Goal: Transaction & Acquisition: Purchase product/service

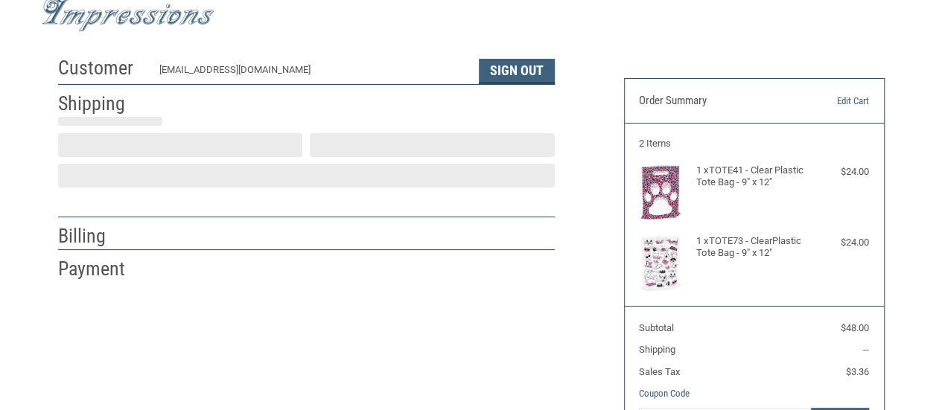
scroll to position [54, 0]
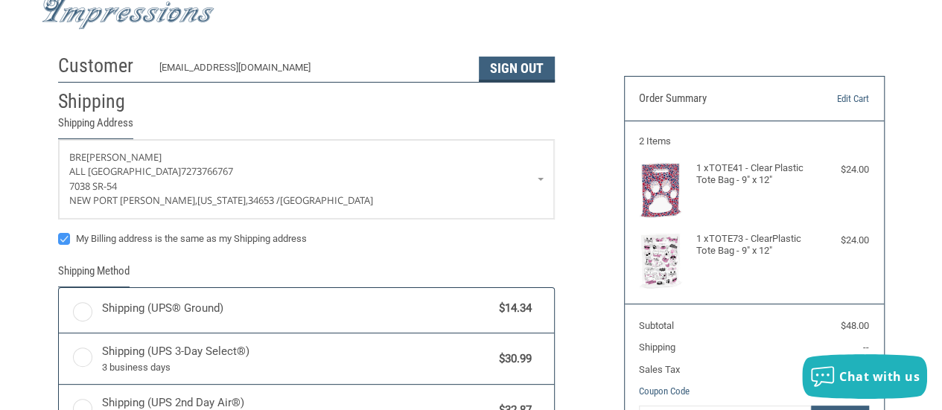
radio input "true"
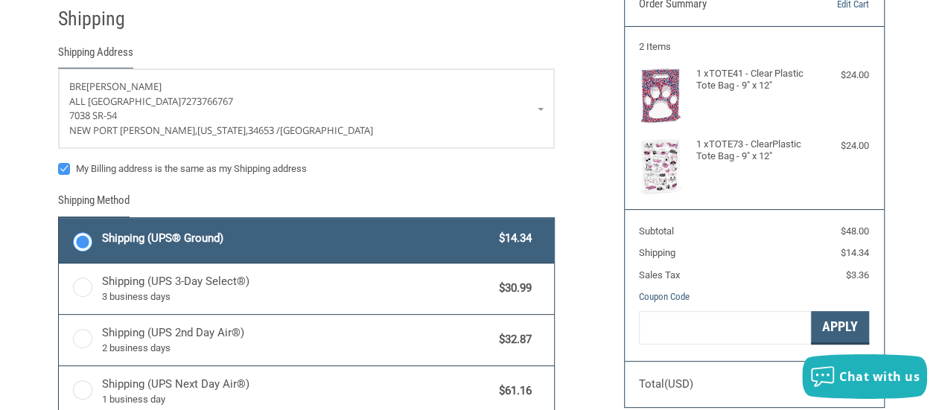
scroll to position [298, 0]
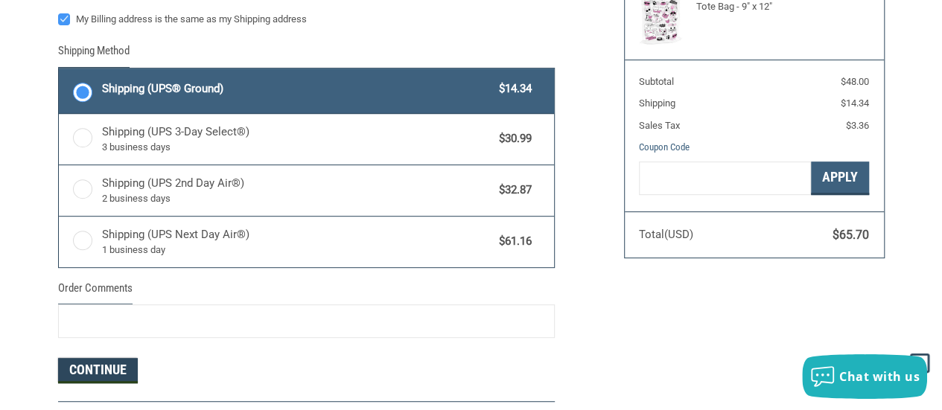
click at [101, 367] on button "Continue" at bounding box center [98, 370] width 80 height 25
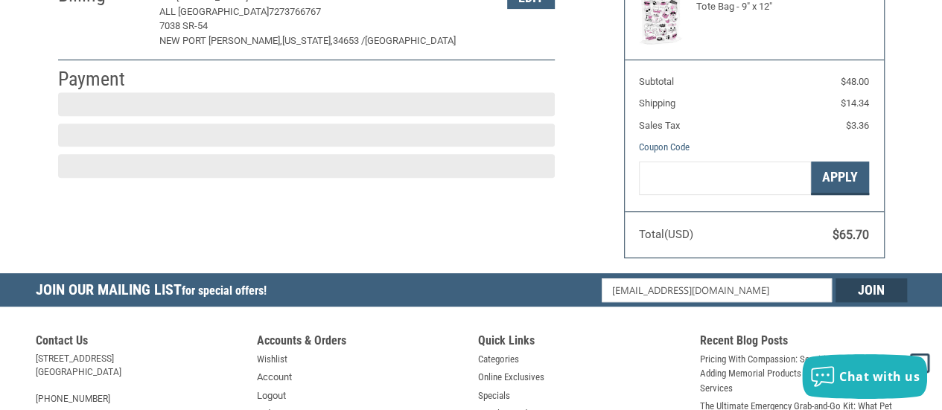
scroll to position [280, 0]
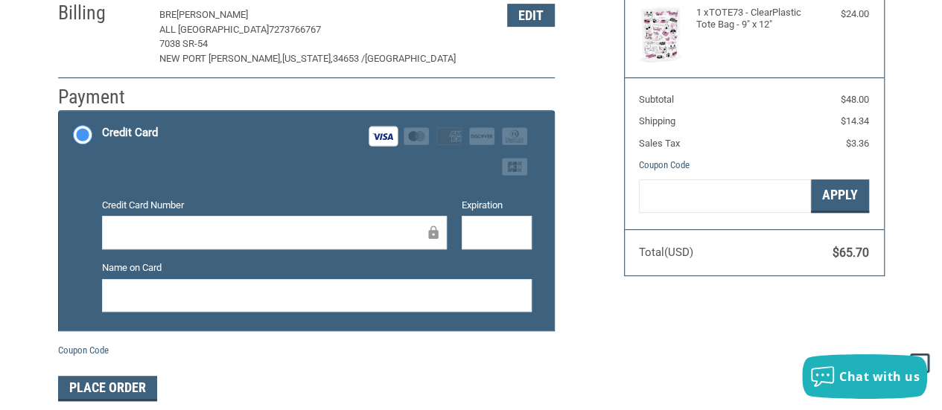
click at [585, 325] on div "Customer [EMAIL_ADDRESS][DOMAIN_NAME] Sign Out Shipping [PERSON_NAME] ALL PETS …" at bounding box center [330, 120] width 566 height 599
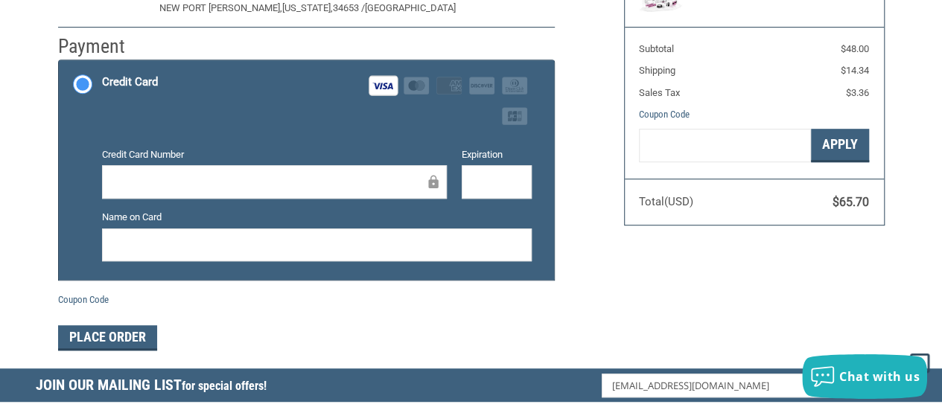
scroll to position [354, 0]
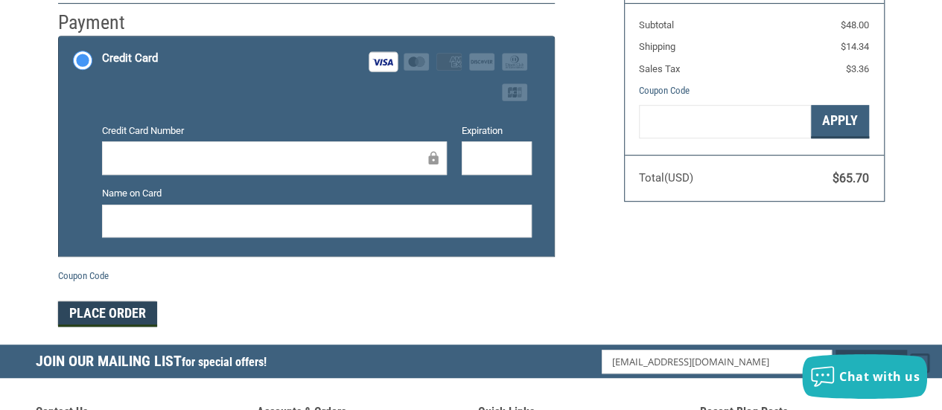
click at [94, 313] on button "Place Order" at bounding box center [107, 314] width 99 height 25
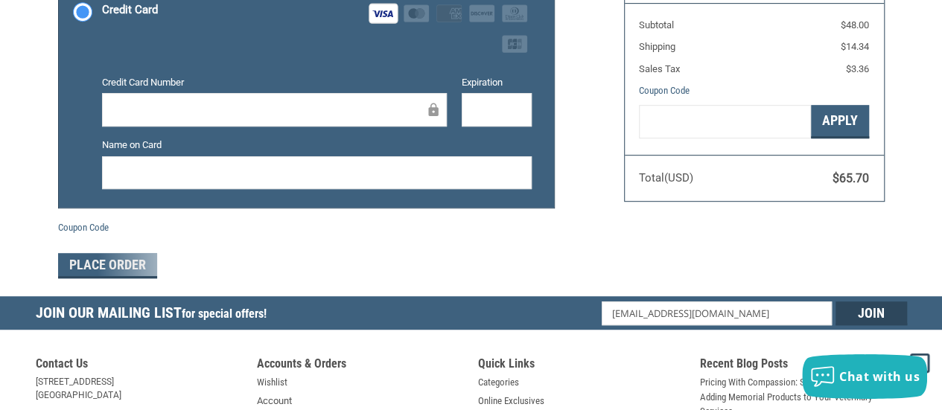
scroll to position [403, 0]
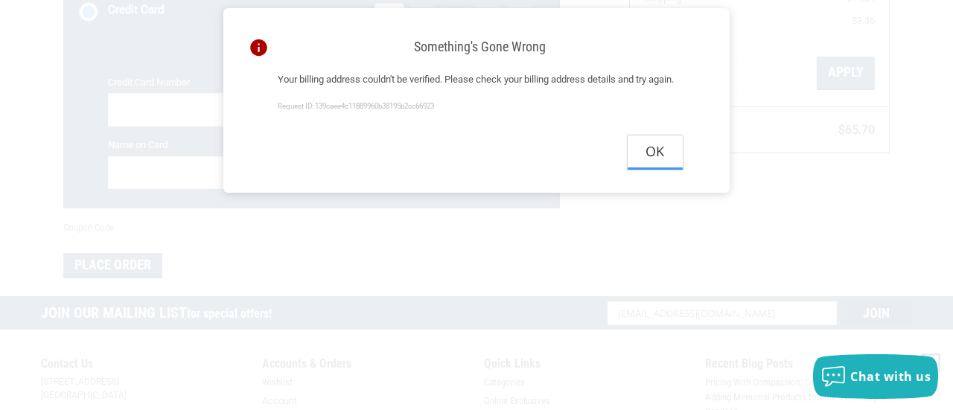
click at [655, 165] on button "Ok" at bounding box center [655, 153] width 55 height 34
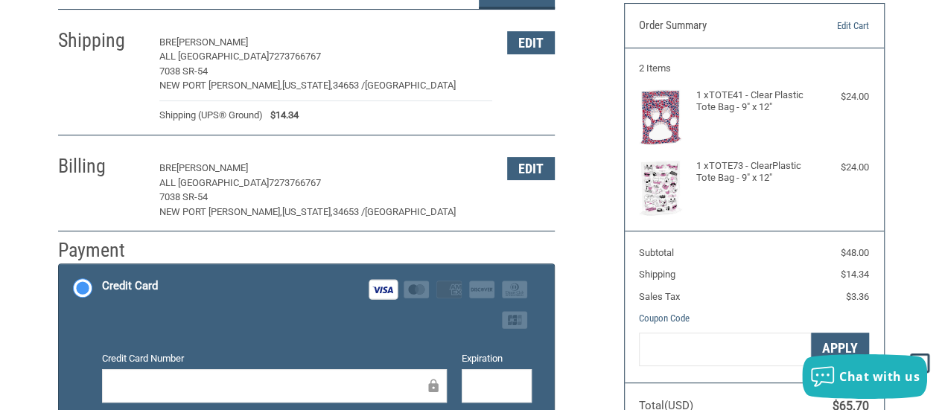
scroll to position [105, 0]
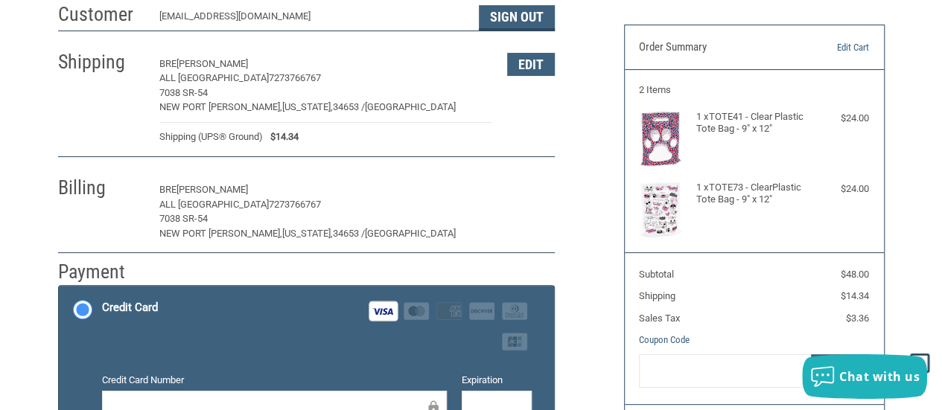
click at [538, 190] on button "Edit" at bounding box center [531, 190] width 48 height 23
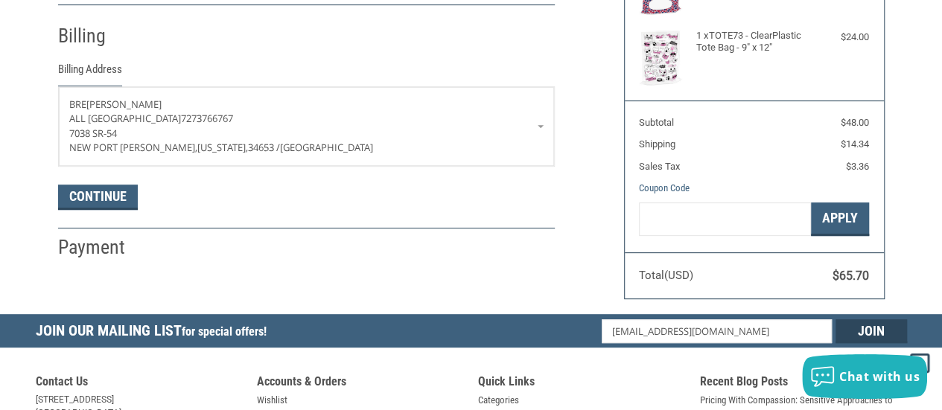
scroll to position [262, 0]
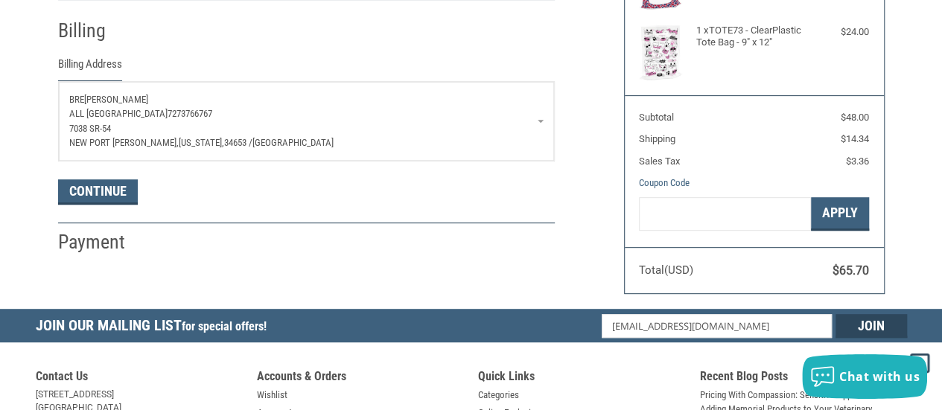
click at [410, 114] on p "ALL [GEOGRAPHIC_DATA] 7273766767" at bounding box center [306, 113] width 474 height 15
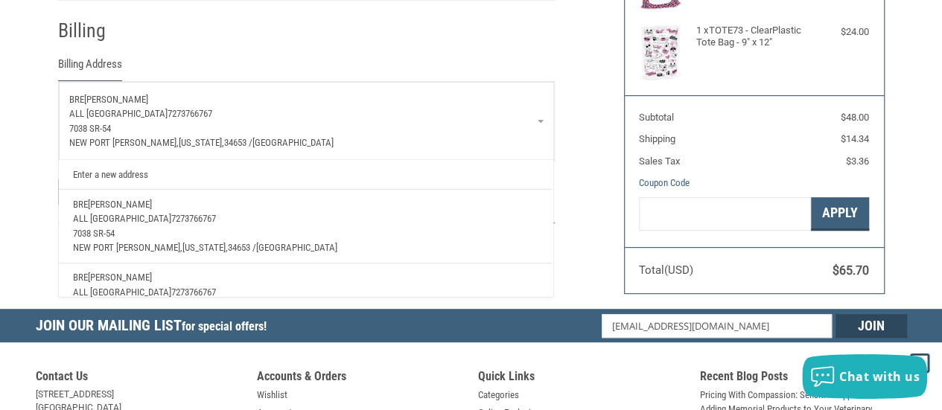
scroll to position [53, 0]
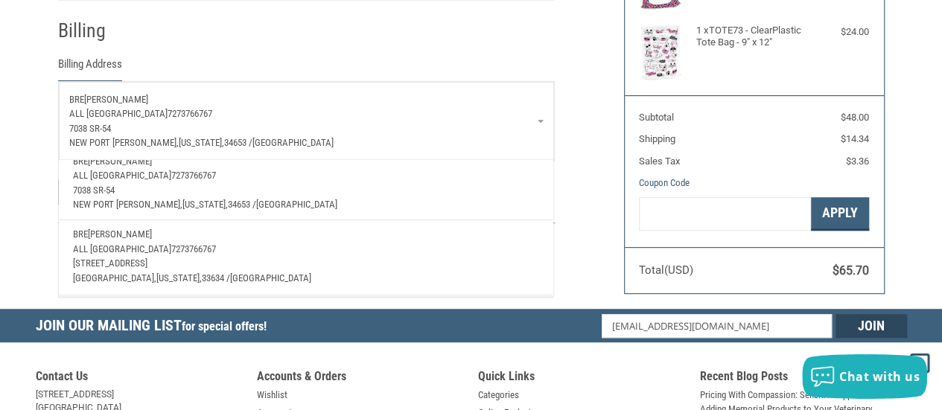
click at [299, 242] on p "ALL [GEOGRAPHIC_DATA] 7273766767" at bounding box center [305, 249] width 465 height 15
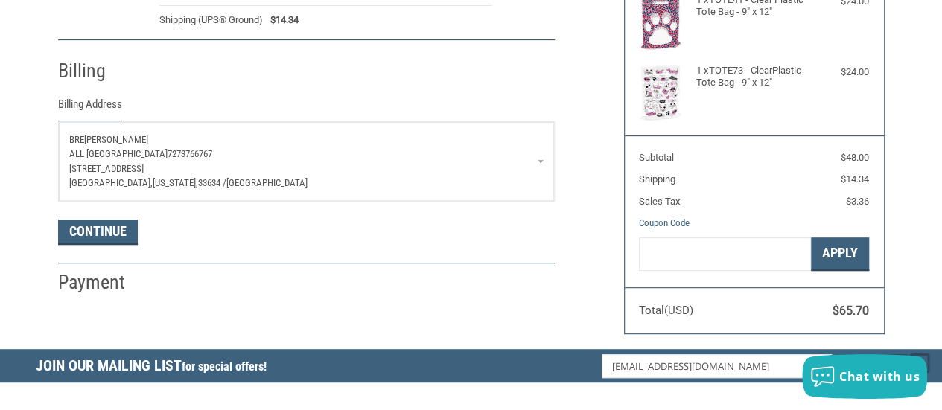
scroll to position [223, 0]
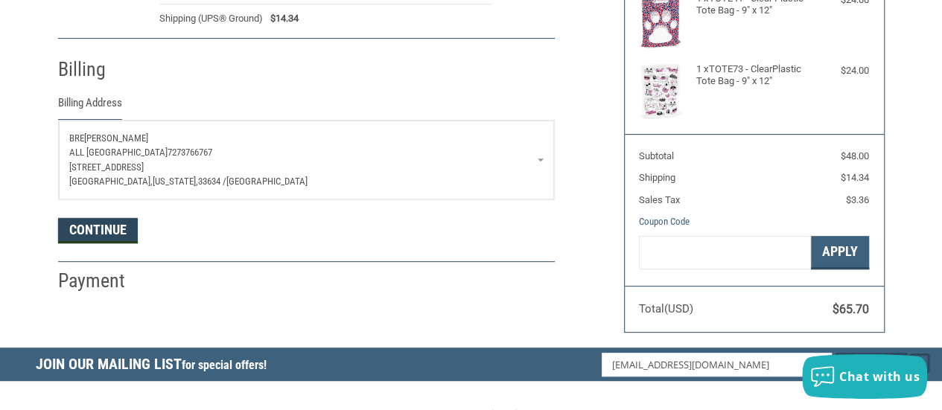
click at [97, 230] on button "Continue" at bounding box center [98, 230] width 80 height 25
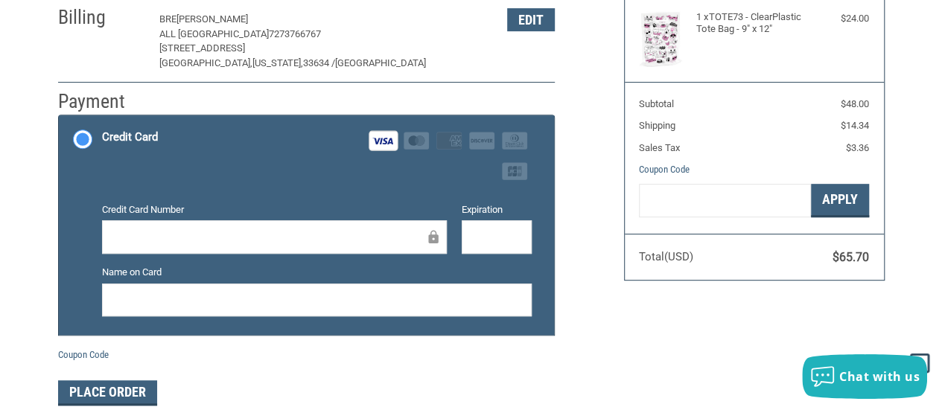
scroll to position [424, 0]
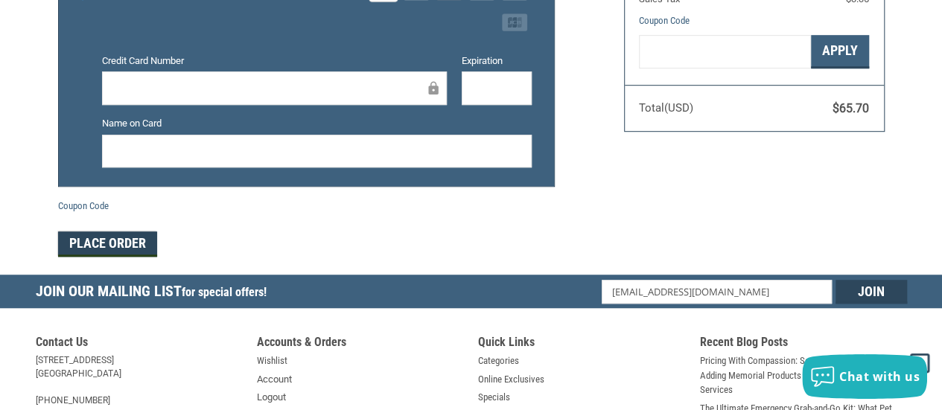
click at [111, 241] on button "Place Order" at bounding box center [107, 244] width 99 height 25
